Goal: Check status: Check status

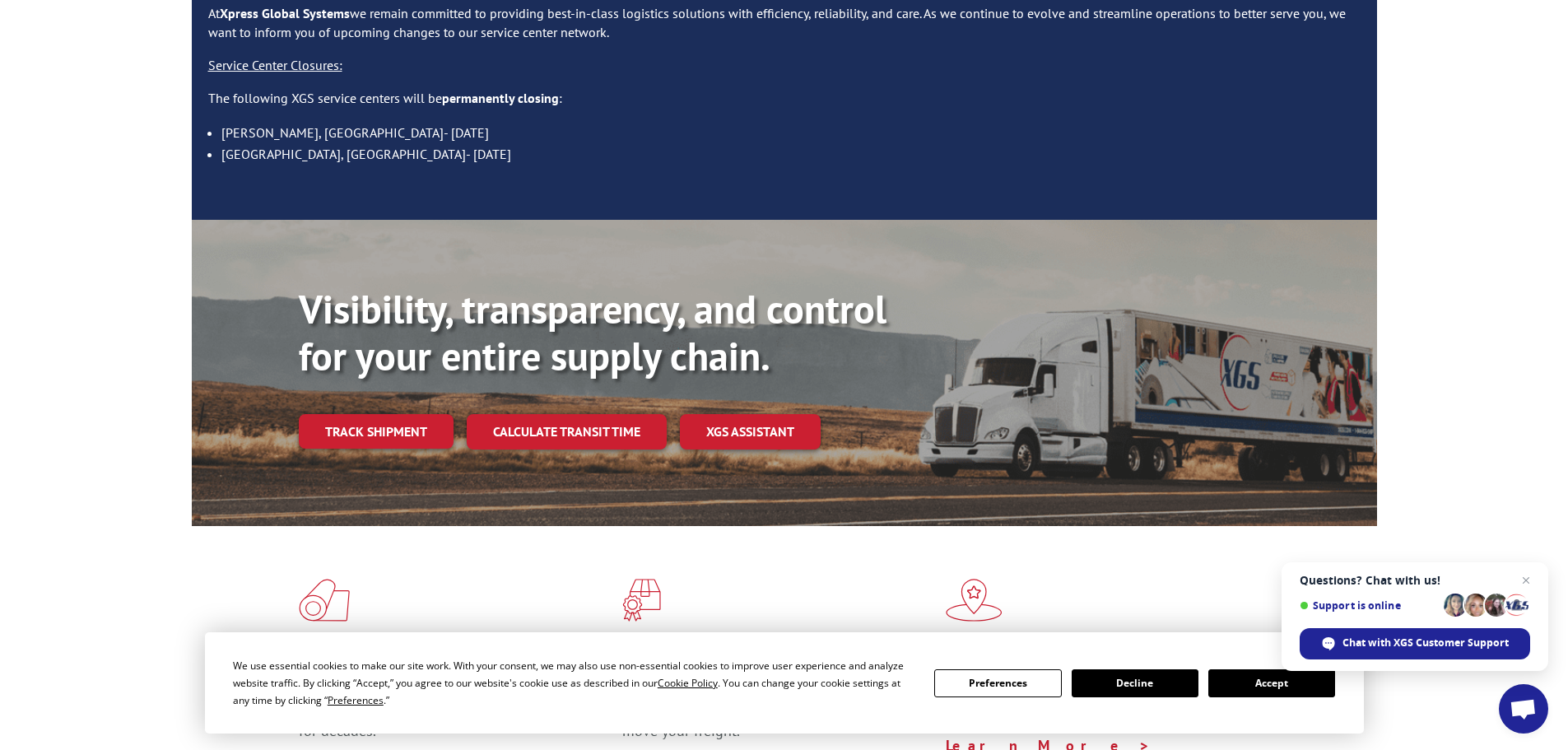
scroll to position [247, 0]
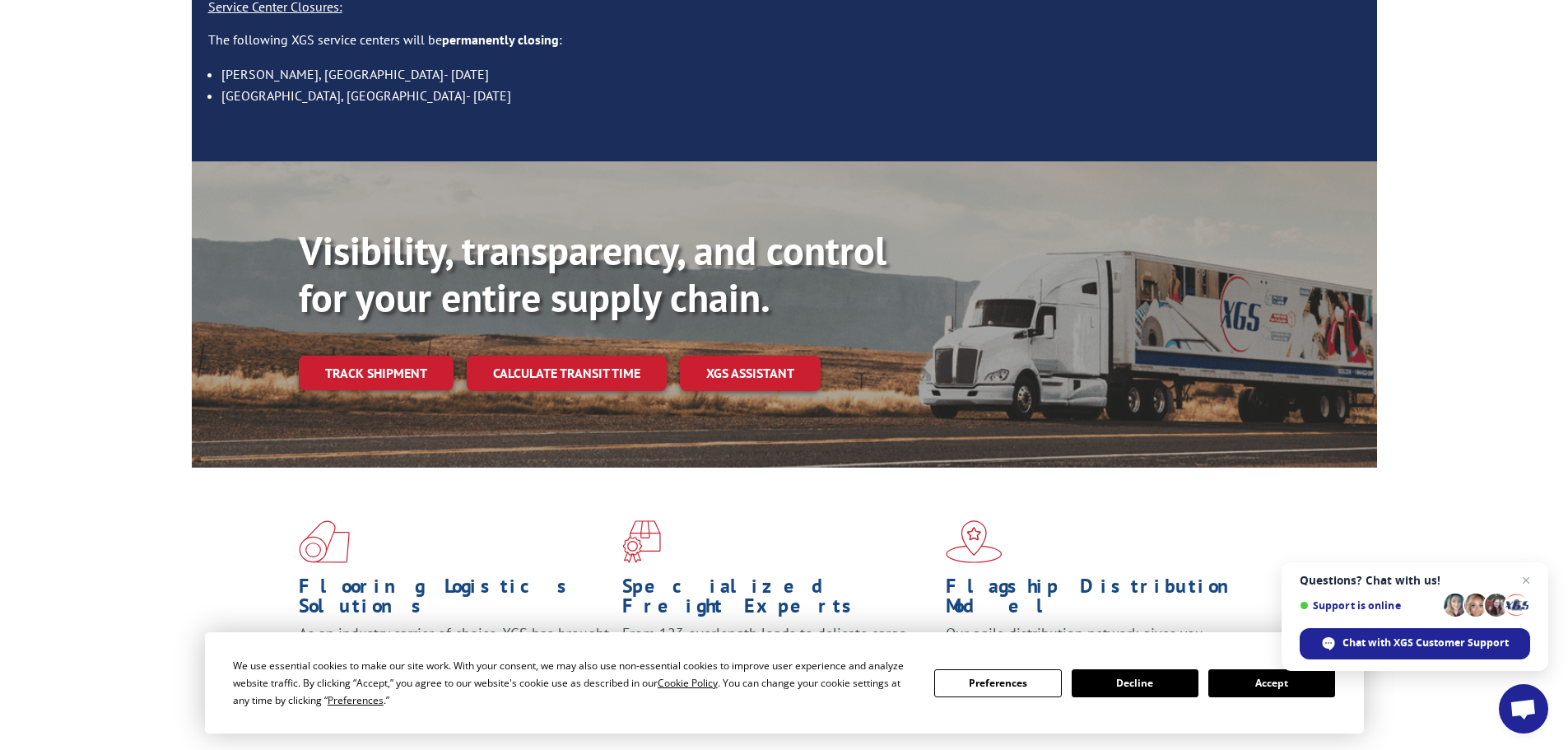
click at [1292, 695] on button "Accept" at bounding box center [1272, 683] width 127 height 28
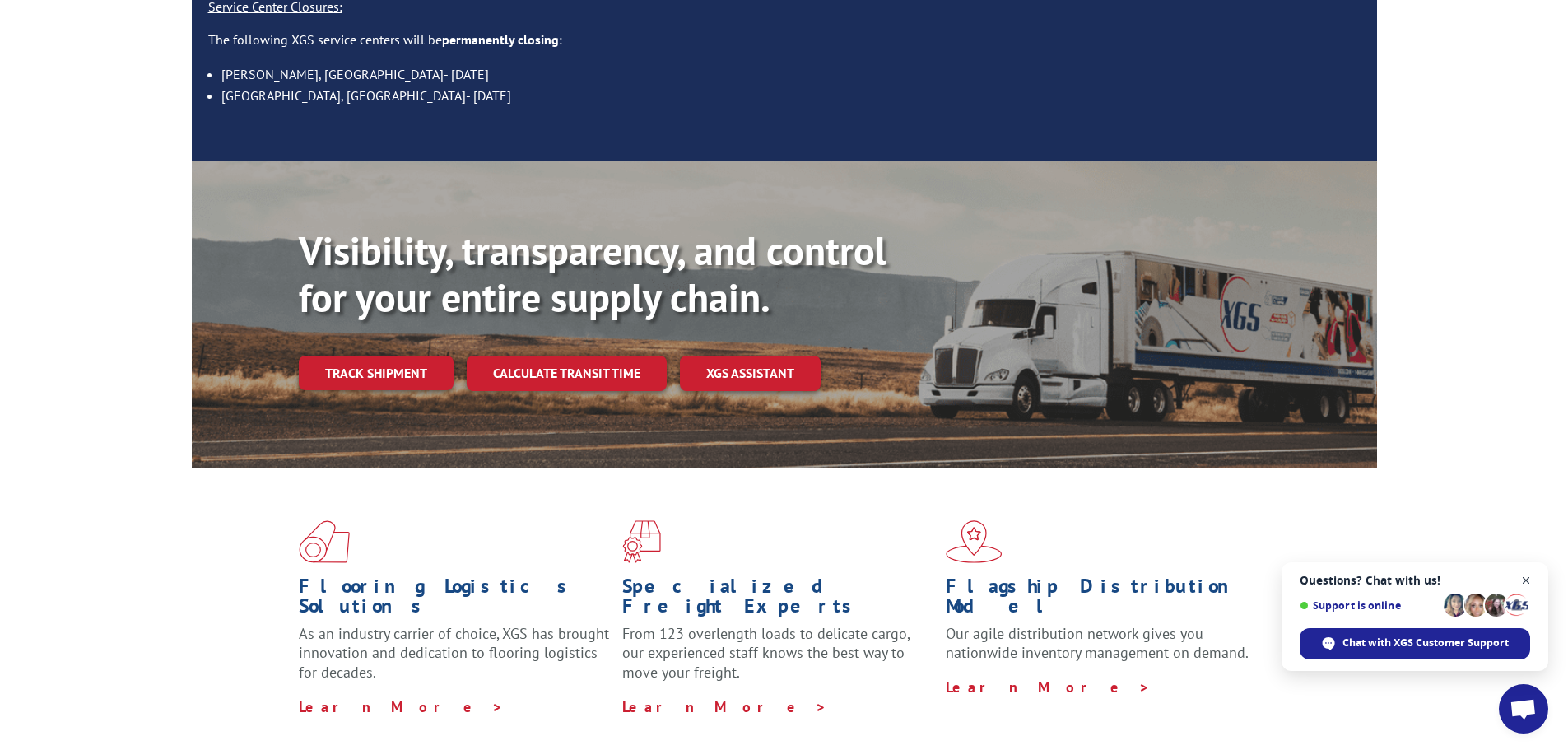
click at [1525, 575] on span "Open chat" at bounding box center [1527, 580] width 20 height 20
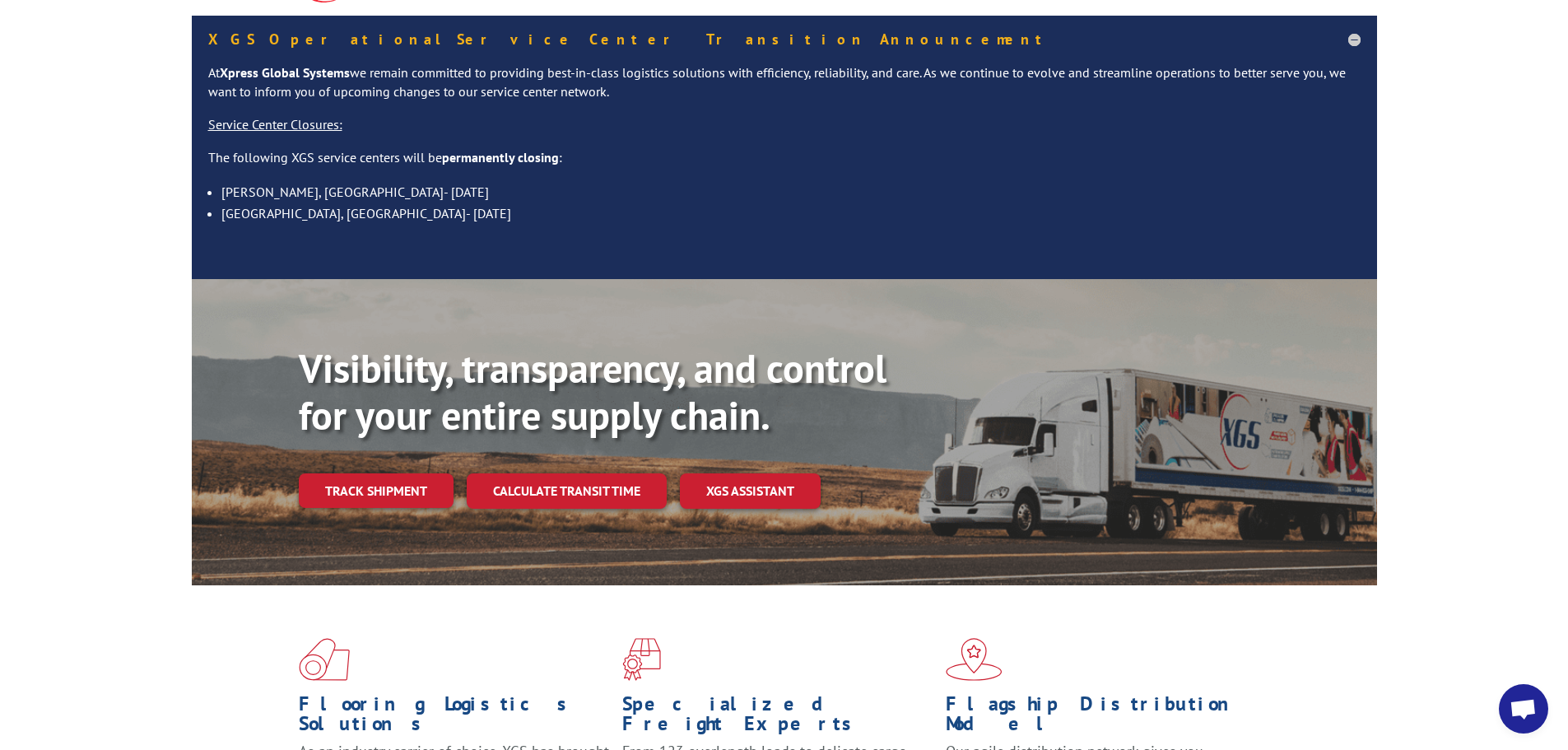
scroll to position [0, 0]
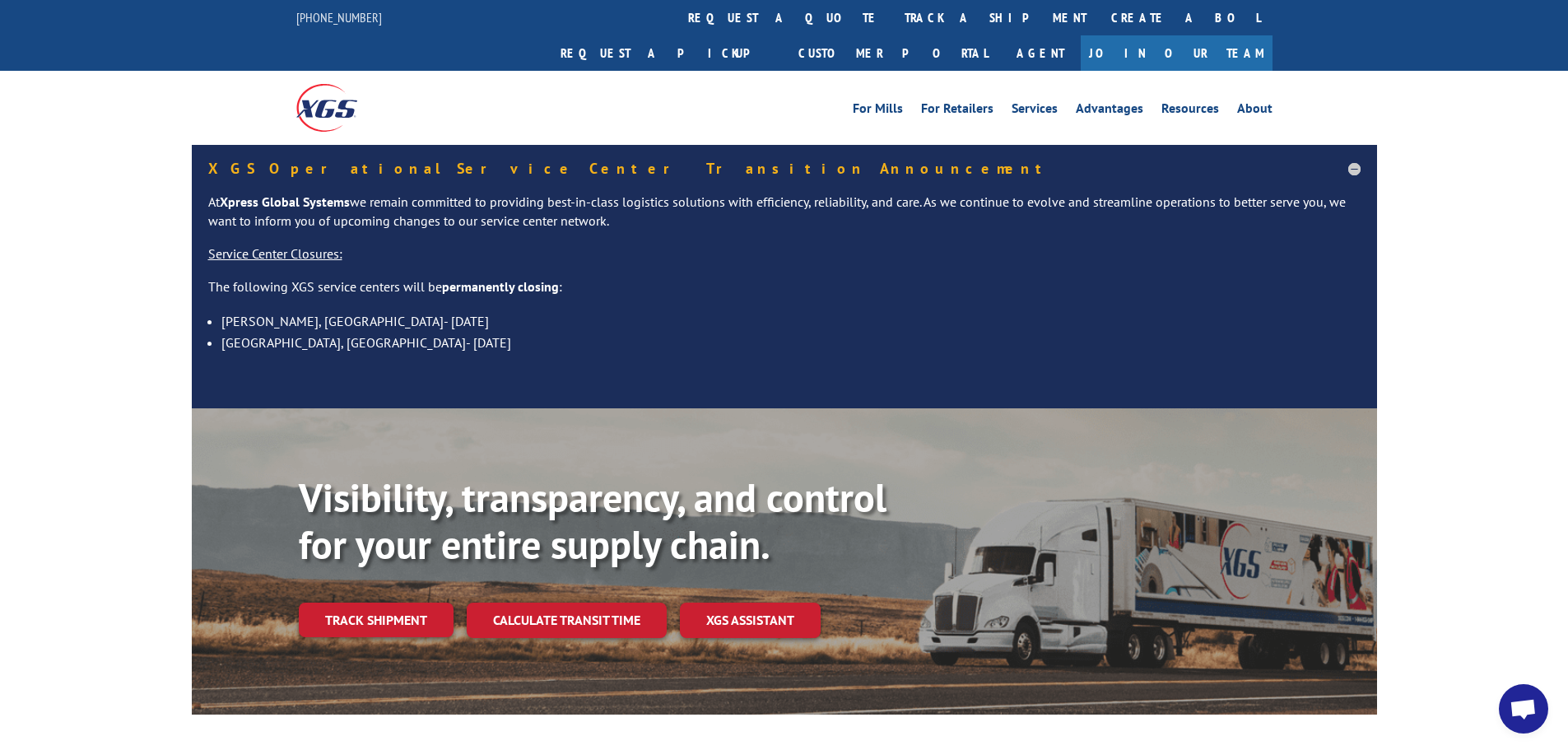
click at [892, 16] on link "track a shipment" at bounding box center [995, 18] width 207 height 35
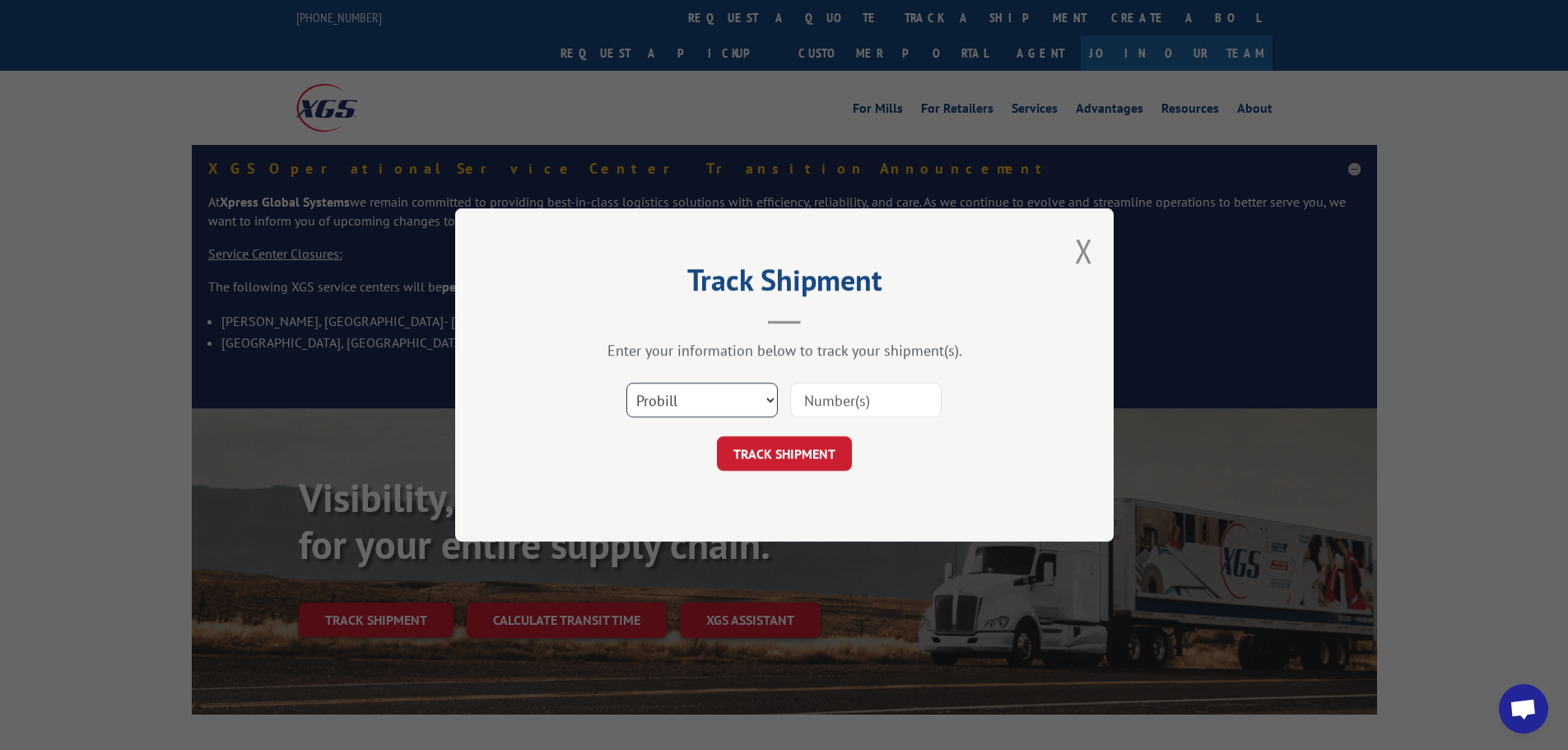
click at [691, 400] on select "Select category... Probill BOL PO" at bounding box center [703, 400] width 152 height 35
select select "bol"
click at [627, 383] on select "Select category... Probill BOL PO" at bounding box center [703, 400] width 152 height 35
click at [812, 387] on input at bounding box center [866, 400] width 152 height 35
paste input "6011413"
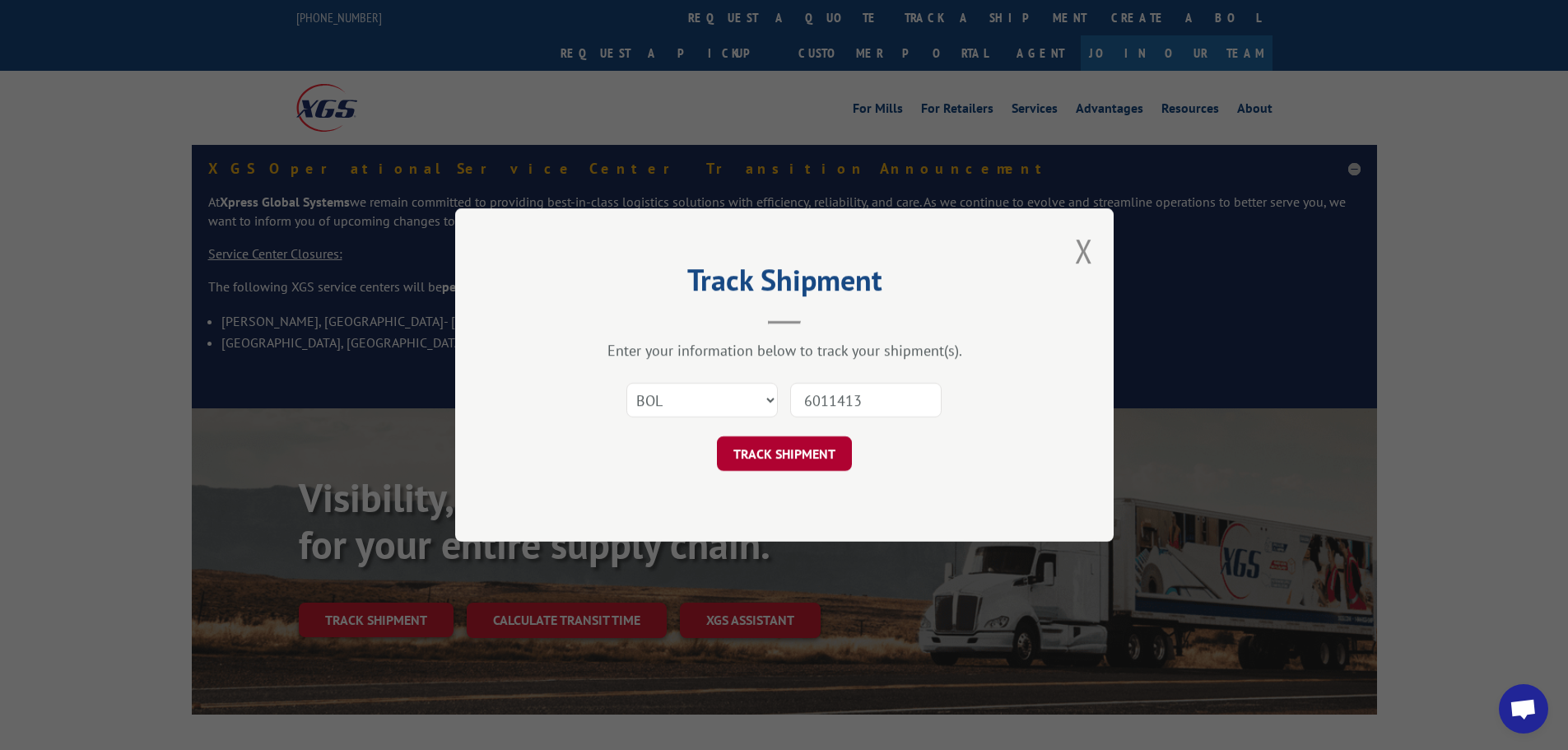
type input "6011413"
click at [799, 459] on button "TRACK SHIPMENT" at bounding box center [784, 453] width 135 height 35
